Goal: Use online tool/utility: Utilize a website feature to perform a specific function

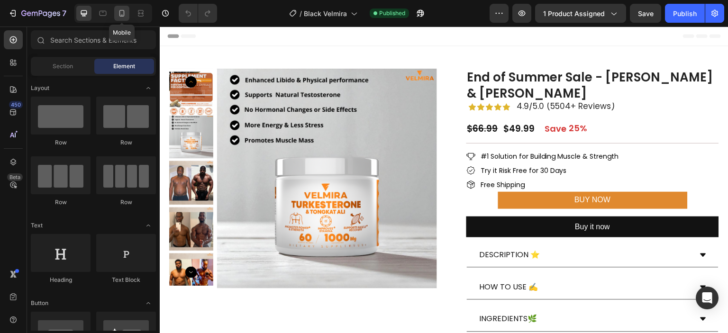
click at [118, 9] on icon at bounding box center [121, 13] width 9 height 9
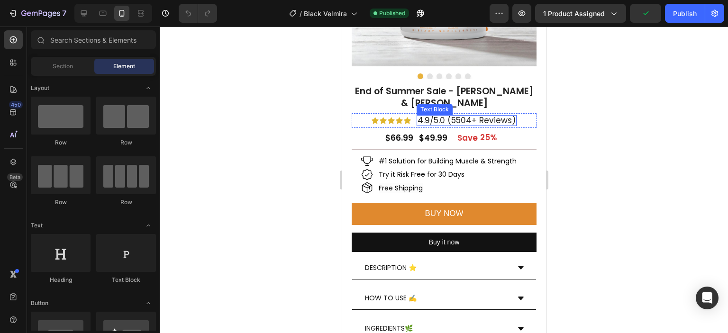
scroll to position [173, 0]
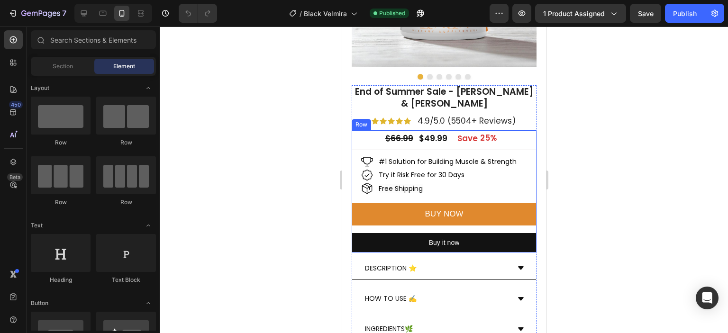
click at [497, 219] on div "BUY NOW Add to Cart" at bounding box center [443, 218] width 185 height 30
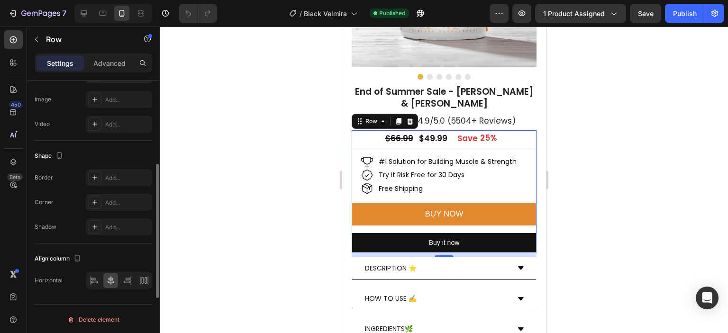
scroll to position [0, 0]
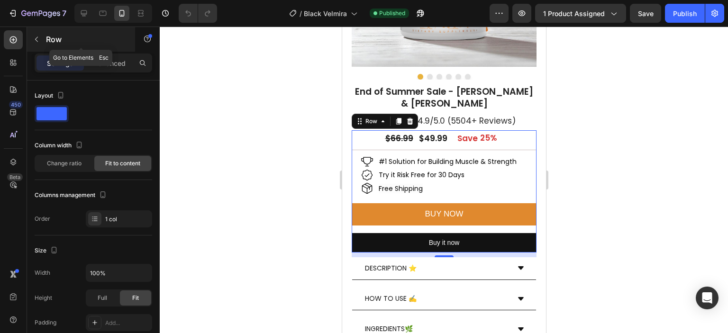
click at [47, 41] on p "Row" at bounding box center [86, 39] width 81 height 11
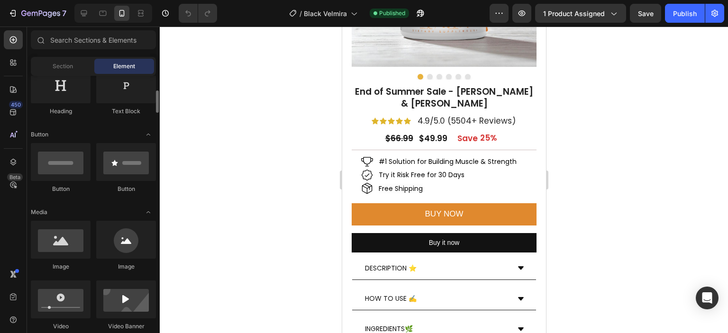
scroll to position [233, 0]
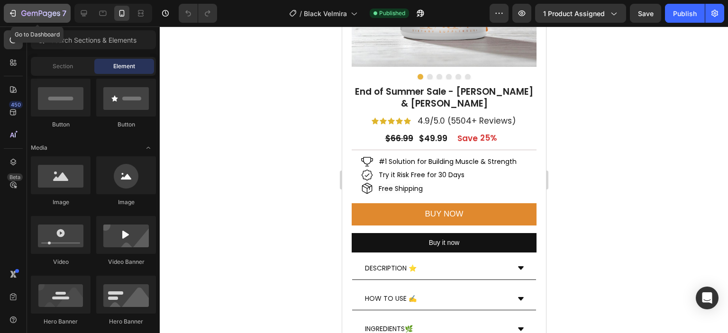
click at [18, 10] on div "7" at bounding box center [37, 13] width 58 height 11
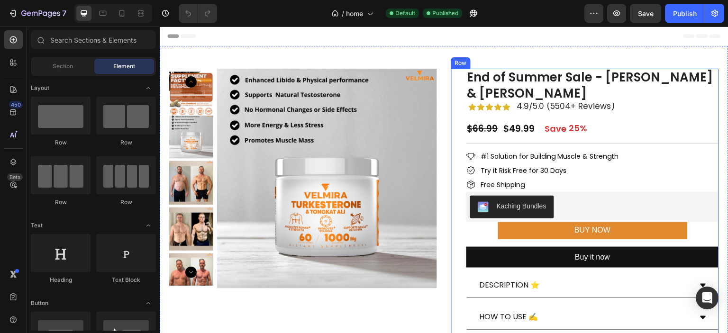
click at [452, 156] on div "End of Summer Sale - Velmira Turkesterone & Tongkat Ali Product Title Icon Icon…" at bounding box center [585, 216] width 268 height 294
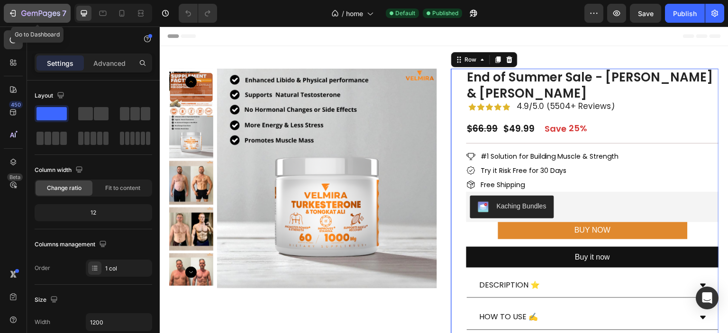
click at [35, 9] on div "7" at bounding box center [43, 13] width 45 height 11
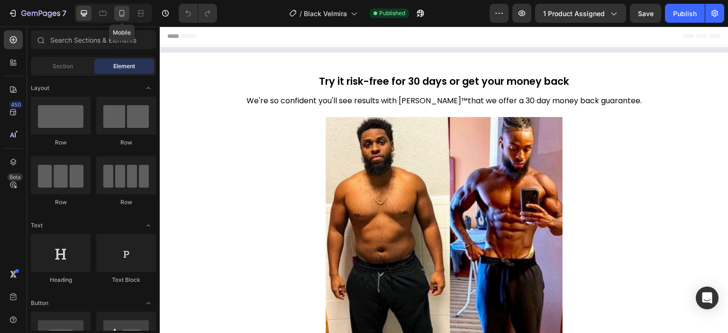
click at [121, 13] on icon at bounding box center [121, 13] width 9 height 9
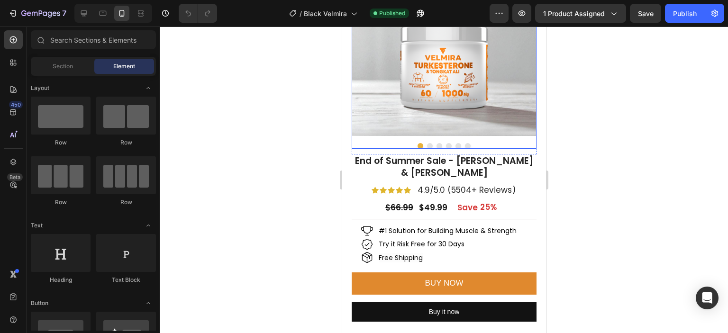
scroll to position [104, 0]
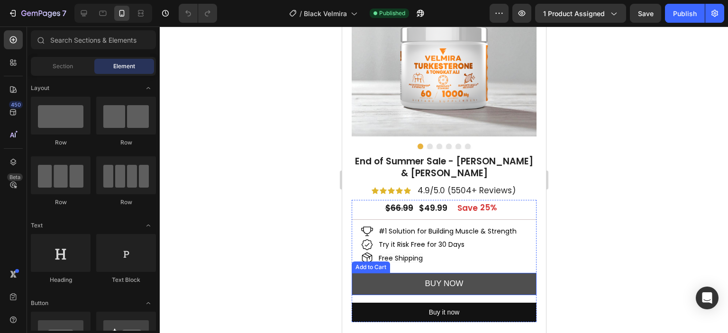
click at [400, 273] on button "BUY NOW" at bounding box center [443, 284] width 185 height 22
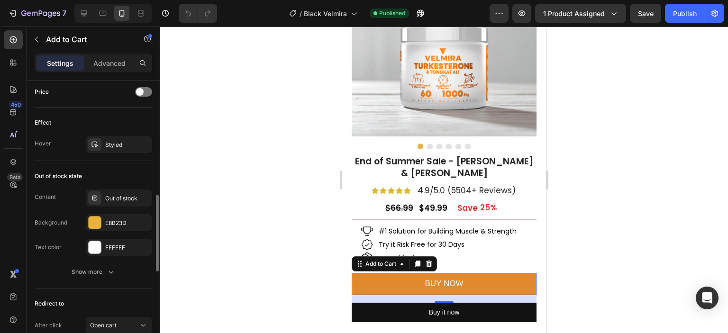
scroll to position [658, 0]
click at [94, 140] on icon at bounding box center [95, 144] width 8 height 8
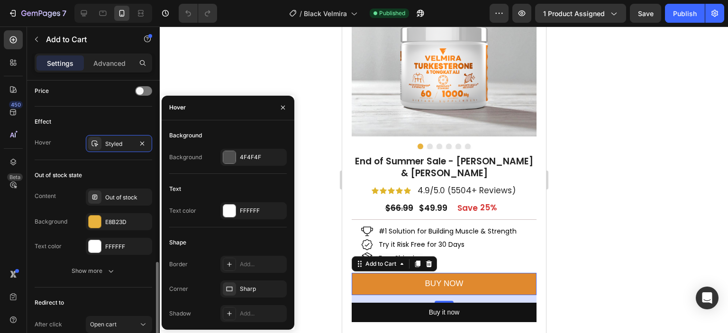
click at [51, 256] on div "Content Out of stock Background E8B23D Text color FFFFFF Show more" at bounding box center [94, 234] width 118 height 91
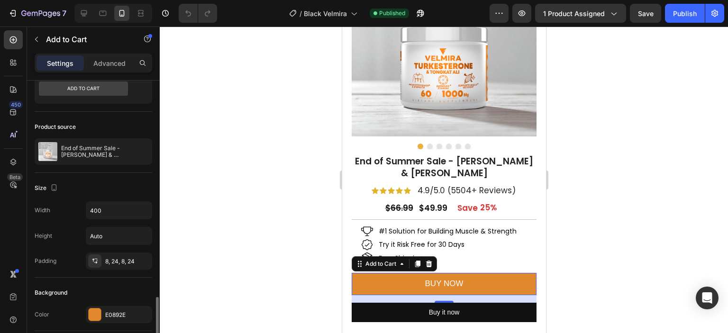
scroll to position [0, 0]
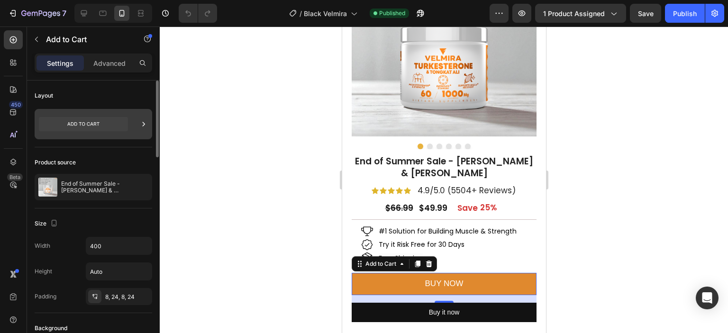
click at [133, 118] on div at bounding box center [94, 124] width 118 height 30
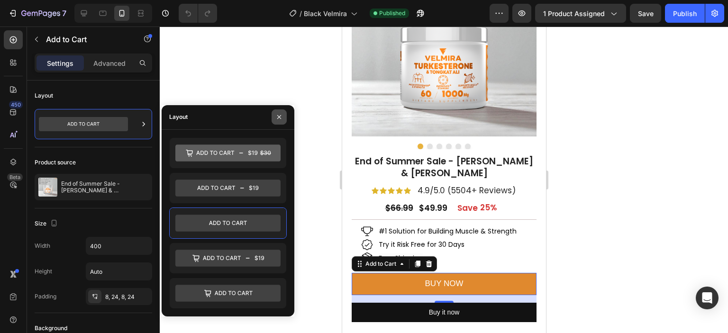
click at [281, 118] on icon "button" at bounding box center [279, 117] width 4 height 4
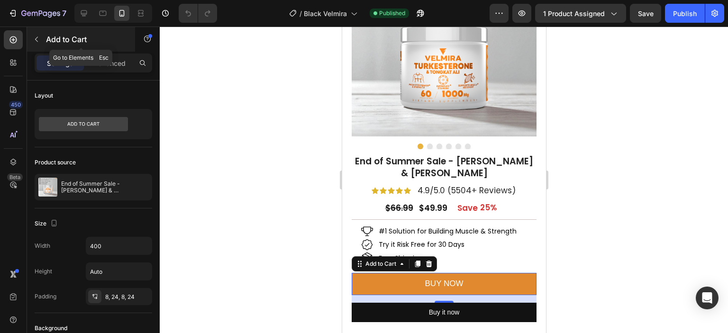
click at [37, 34] on button "button" at bounding box center [36, 39] width 15 height 15
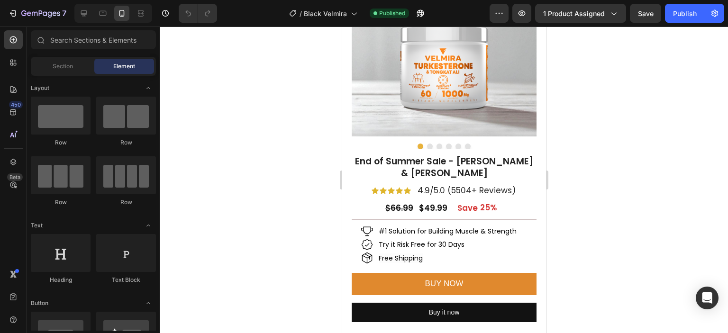
click at [235, 75] on div at bounding box center [444, 180] width 568 height 307
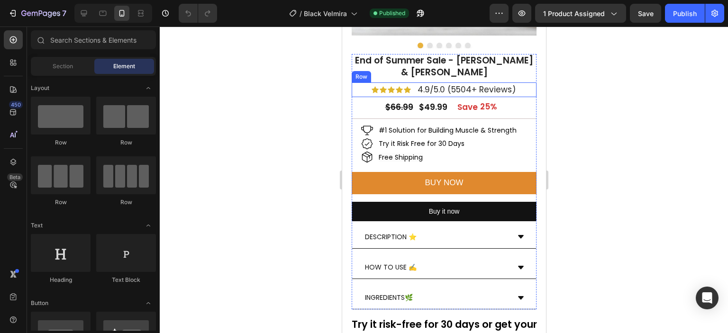
scroll to position [239, 0]
